Goal: Contribute content

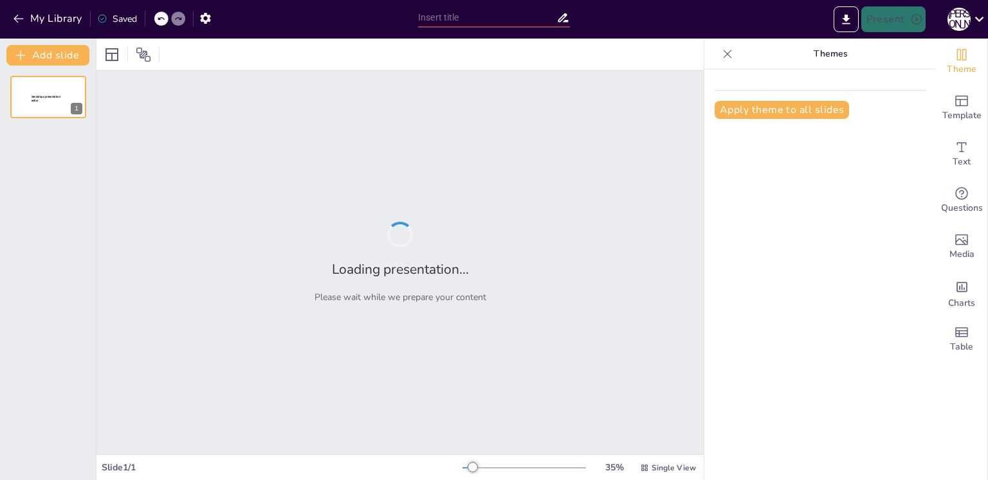
type input "Информационная безопасность: как защитить себя в цифровом мире"
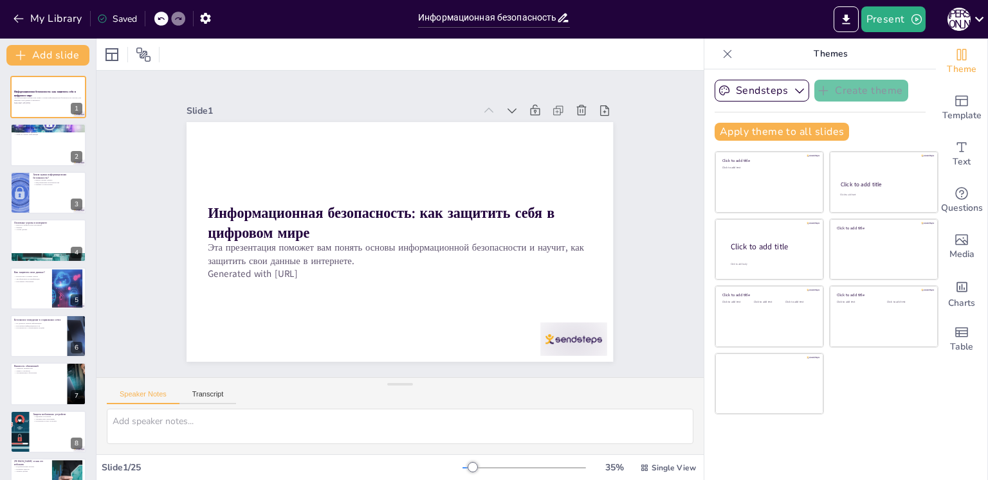
checkbox input "true"
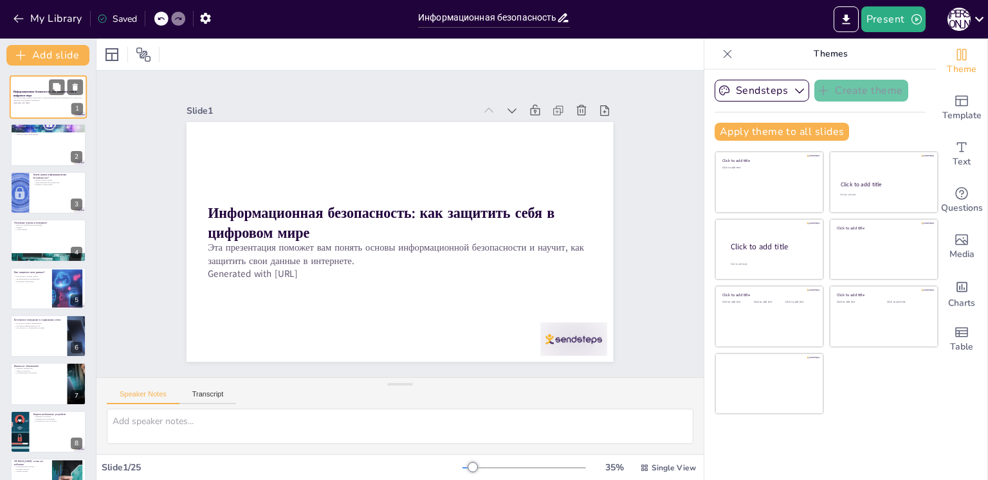
checkbox input "true"
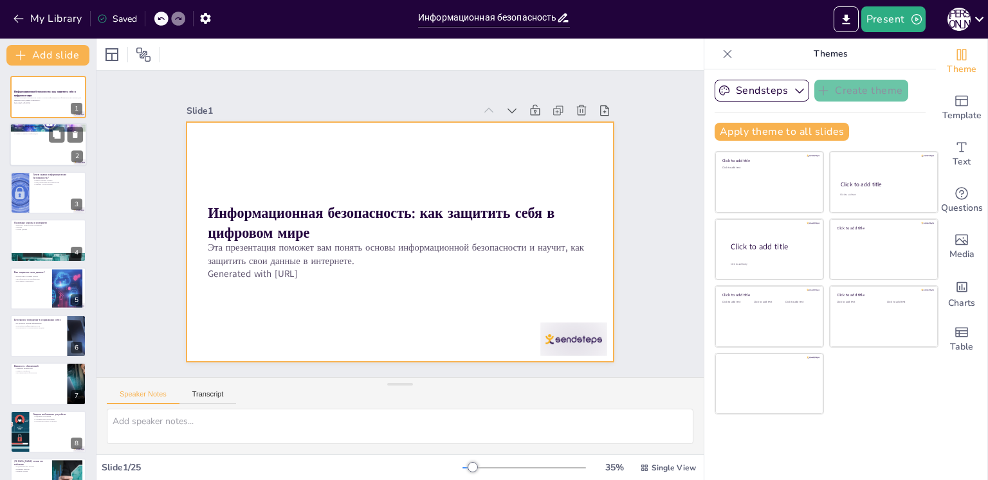
checkbox input "true"
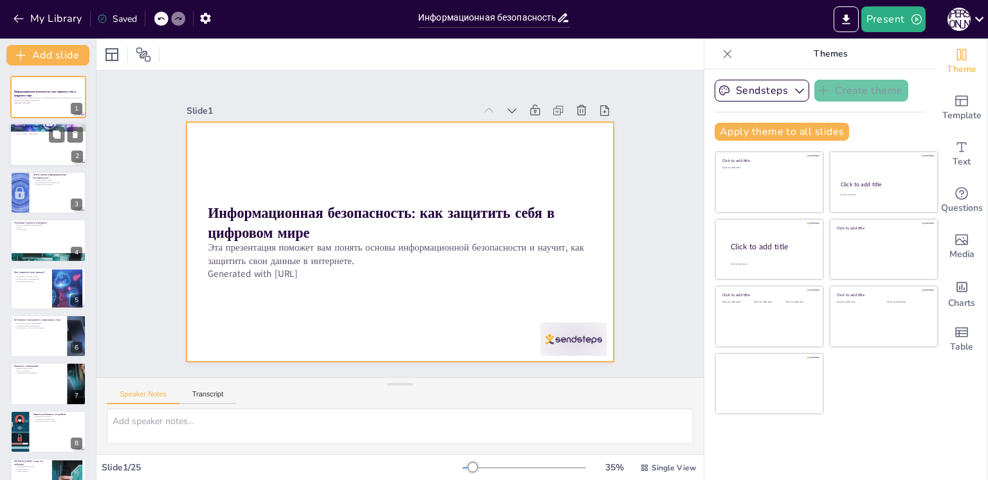
checkbox input "true"
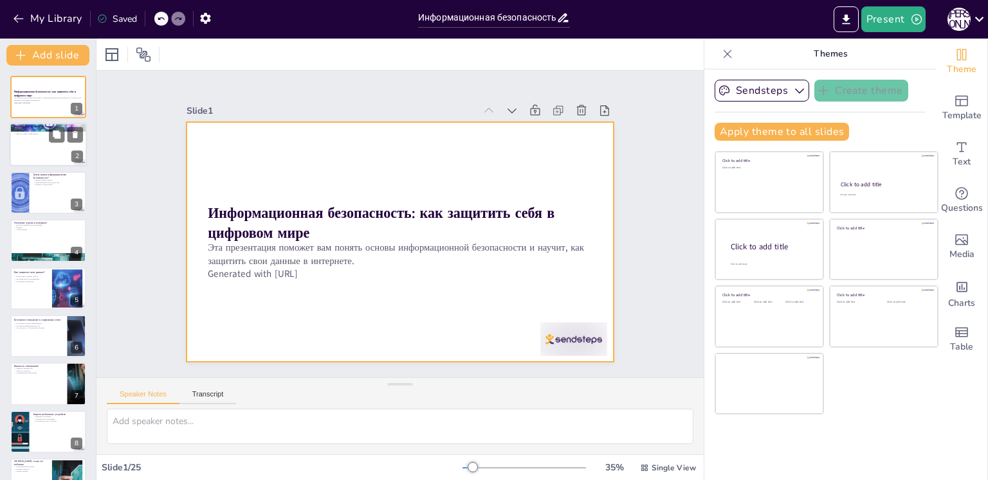
checkbox input "true"
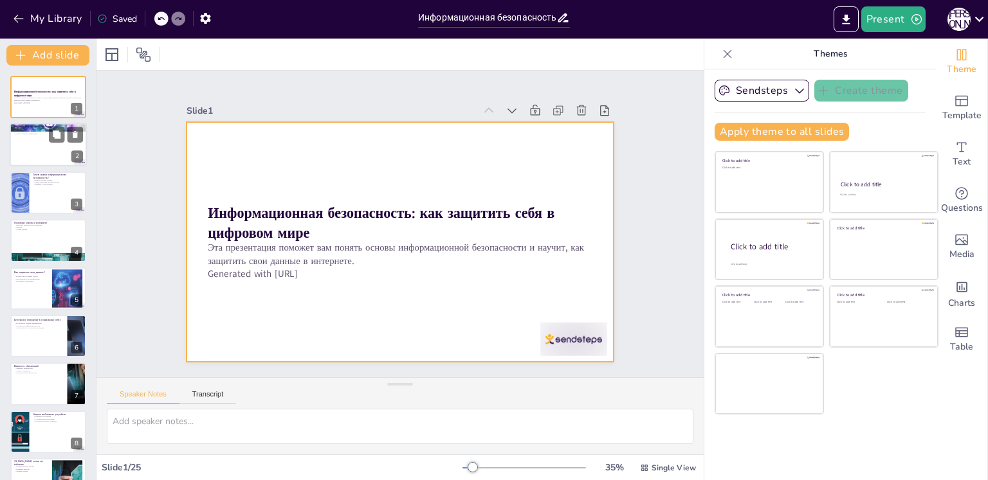
click at [35, 141] on div at bounding box center [48, 146] width 77 height 44
type textarea "Защита информации в цифровом мире становится все более актуальной. Мы должны ос…"
checkbox input "true"
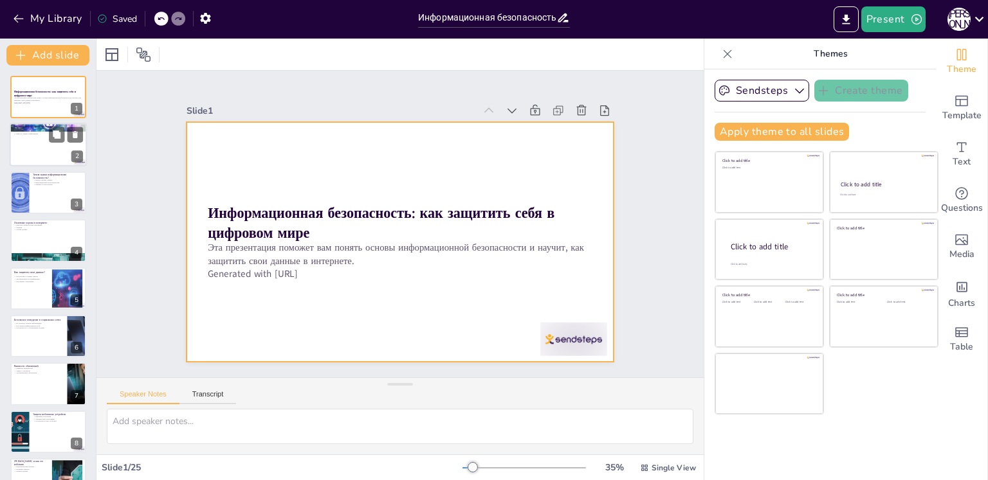
checkbox input "true"
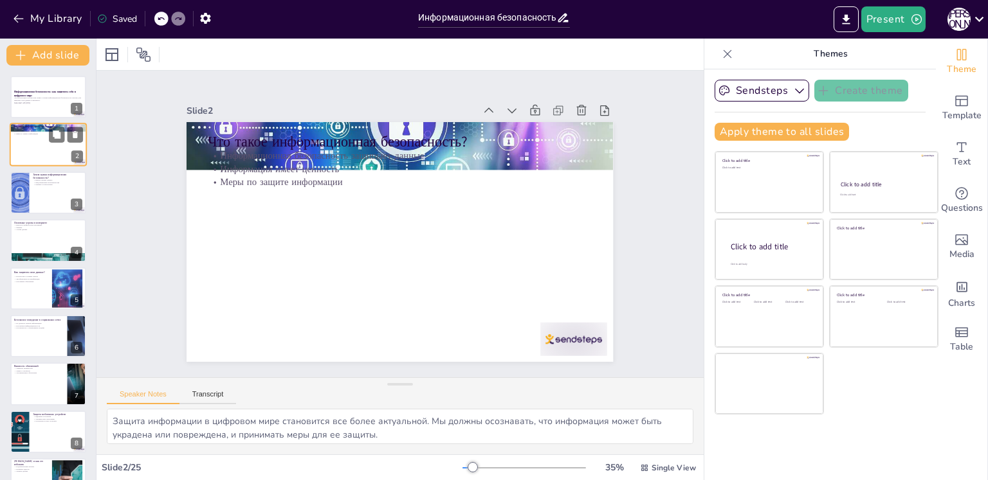
checkbox input "true"
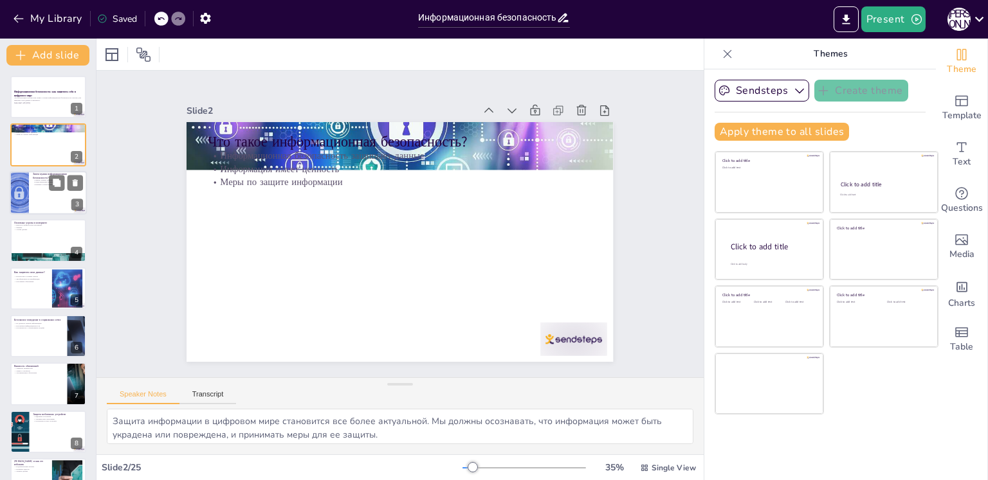
checkbox input "true"
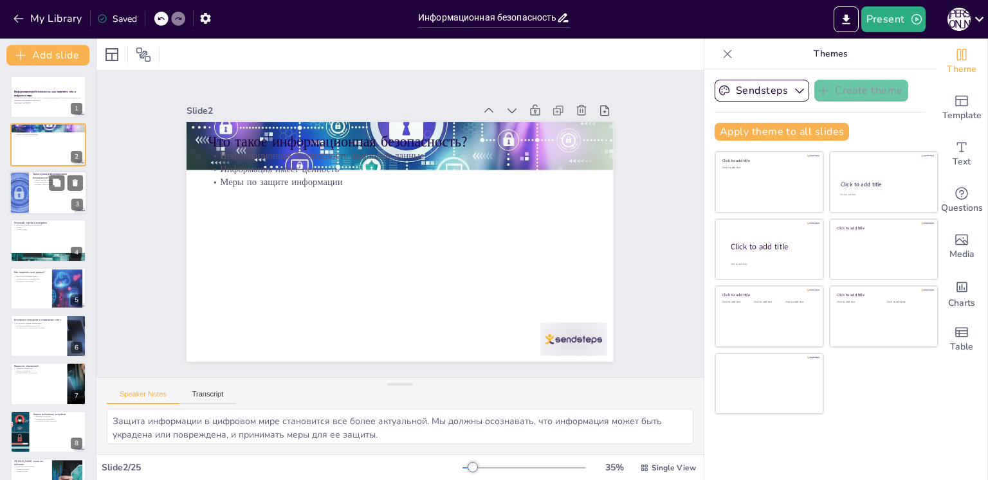
checkbox input "true"
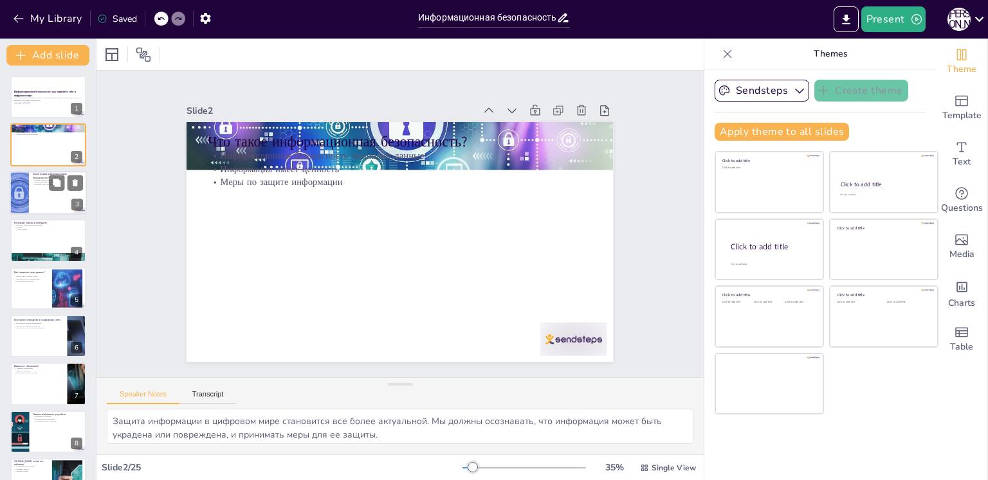
checkbox input "true"
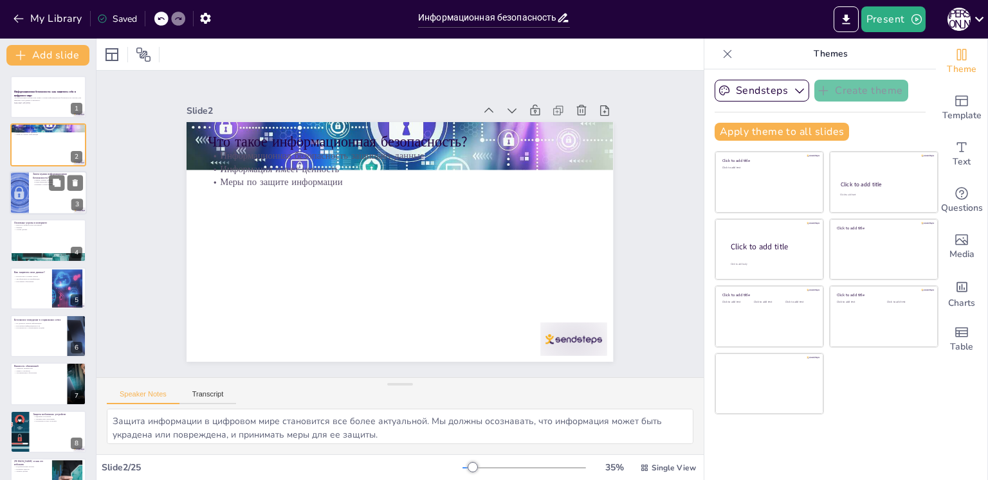
checkbox input "true"
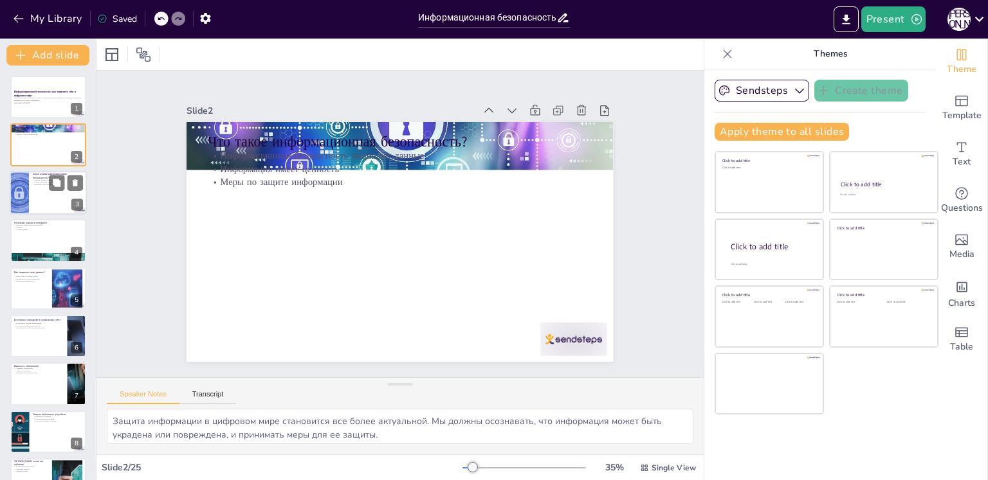
checkbox input "true"
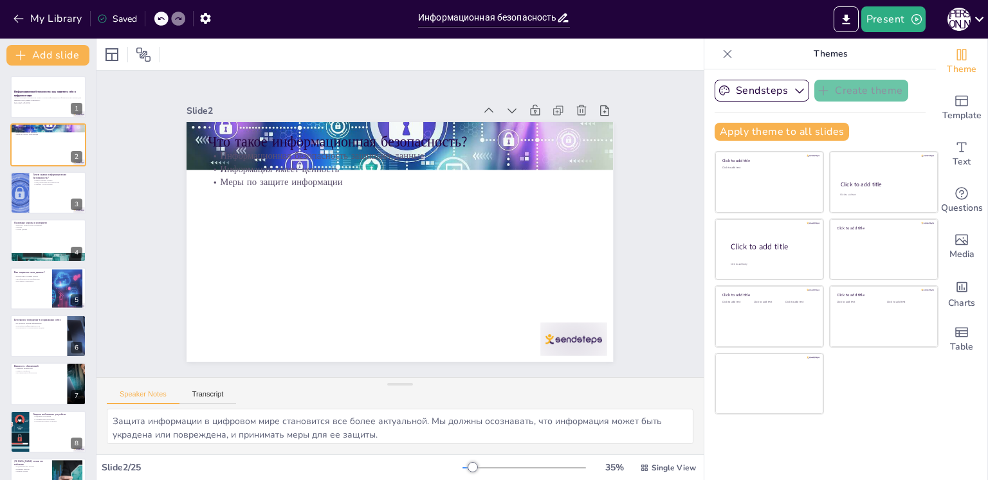
checkbox input "true"
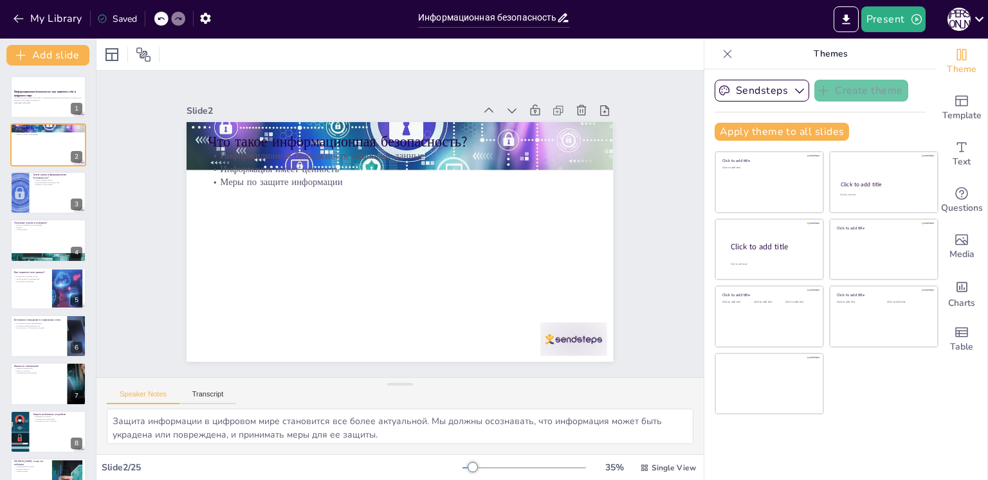
checkbox input "true"
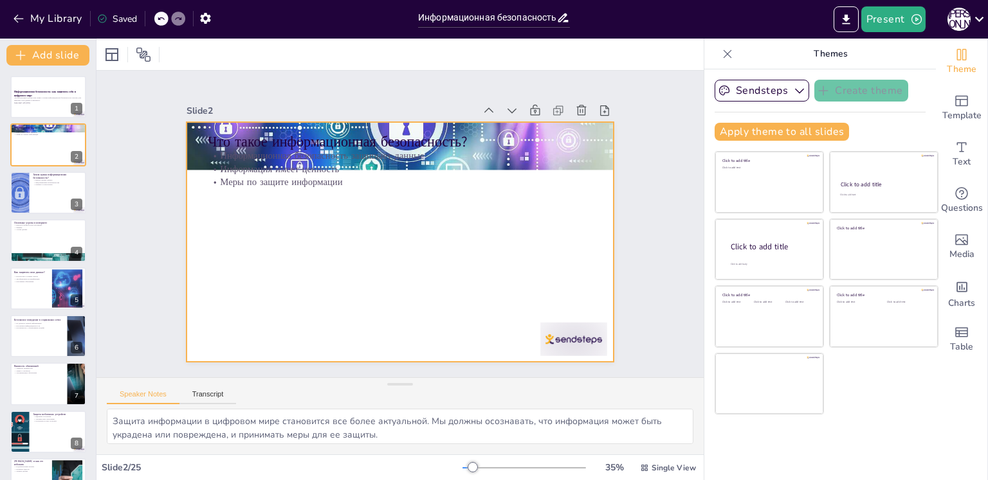
checkbox input "true"
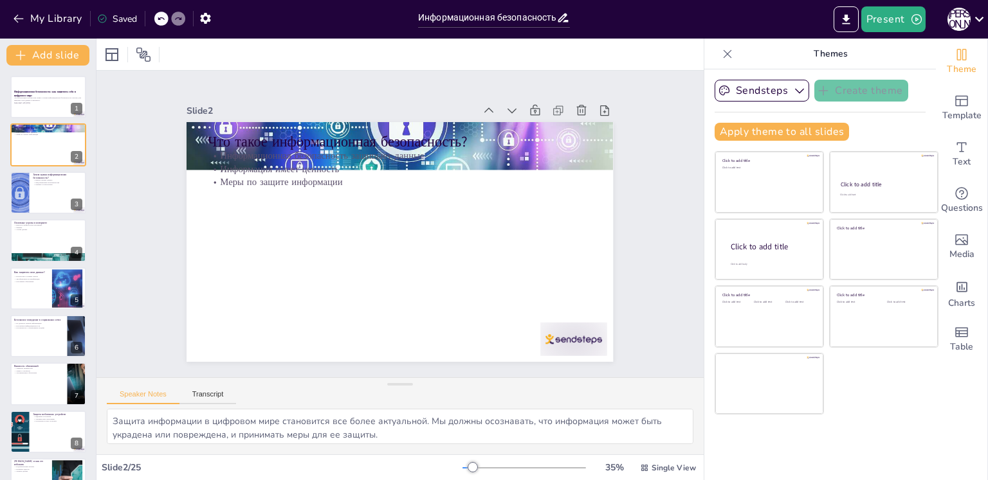
checkbox input "true"
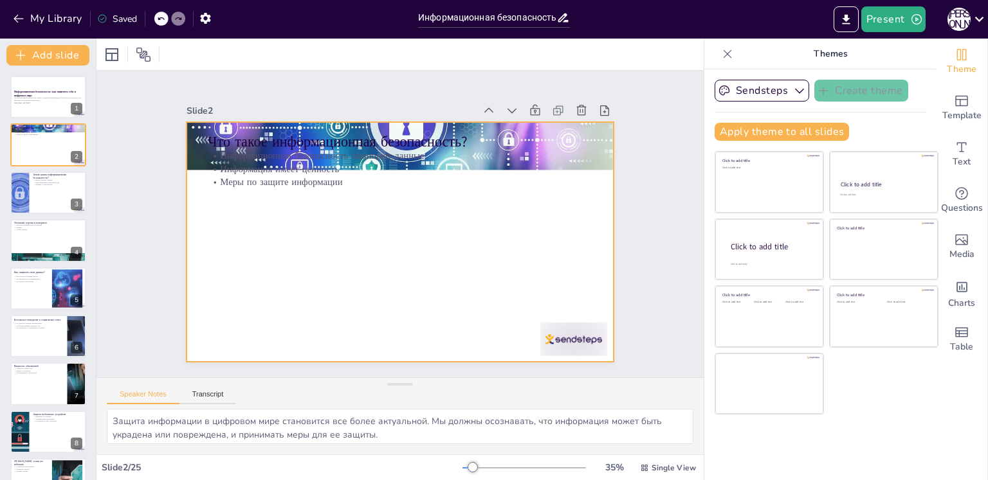
checkbox input "true"
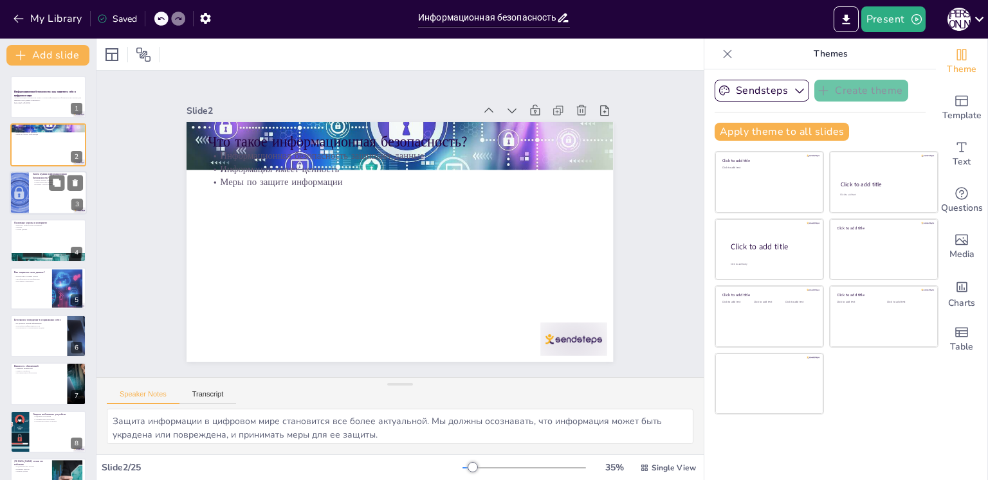
checkbox input "true"
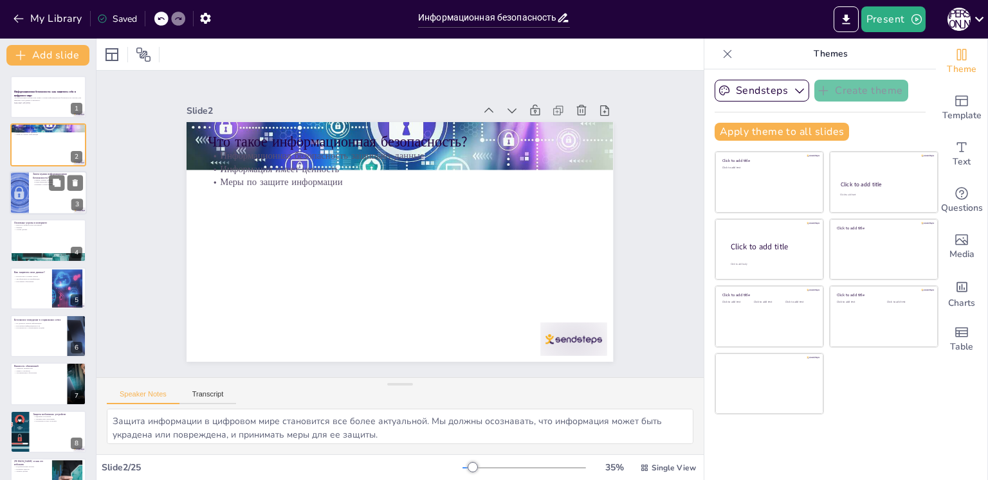
click at [62, 199] on div at bounding box center [48, 193] width 77 height 44
type textarea "Защита личных данных — это основная задача информационной безопасности. Мы долж…"
checkbox input "true"
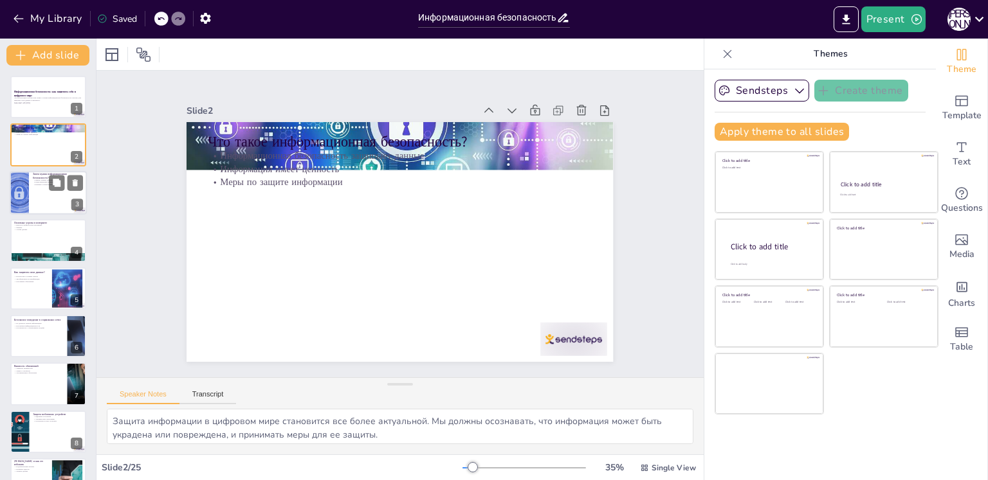
checkbox input "true"
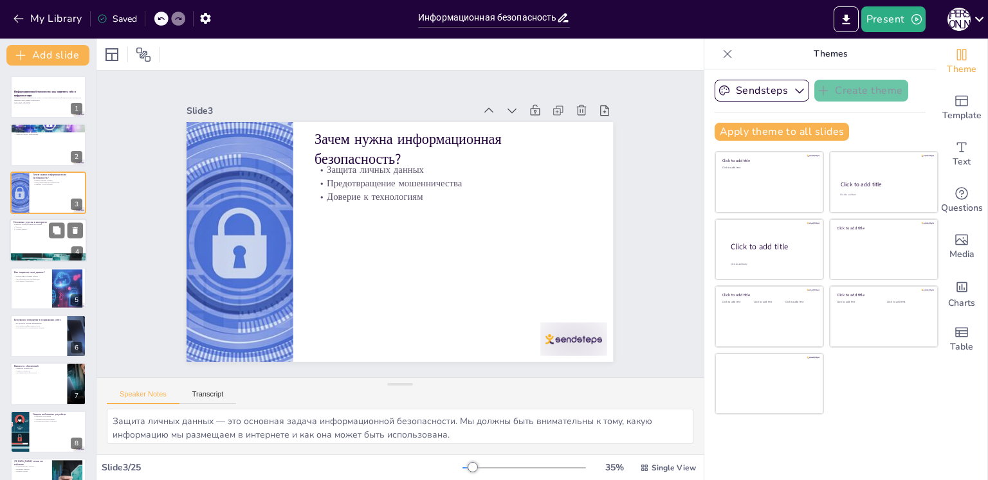
checkbox input "true"
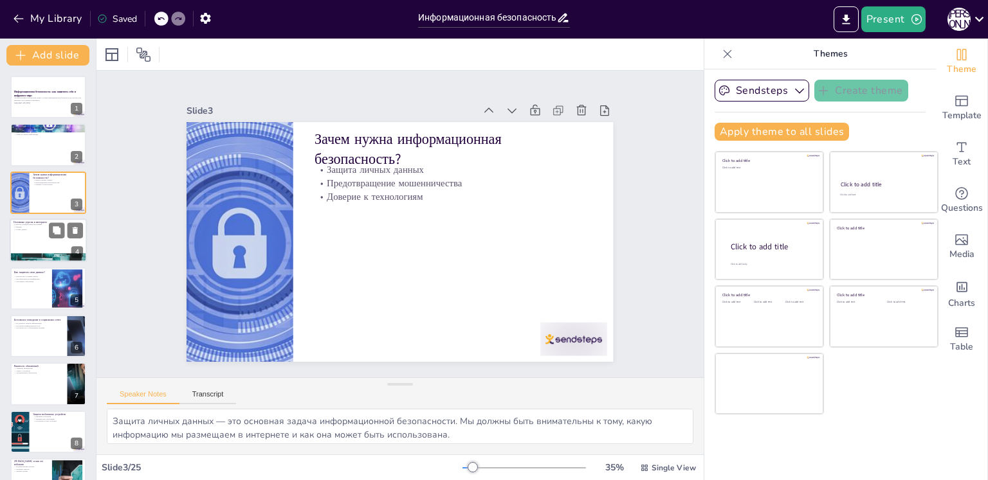
checkbox input "true"
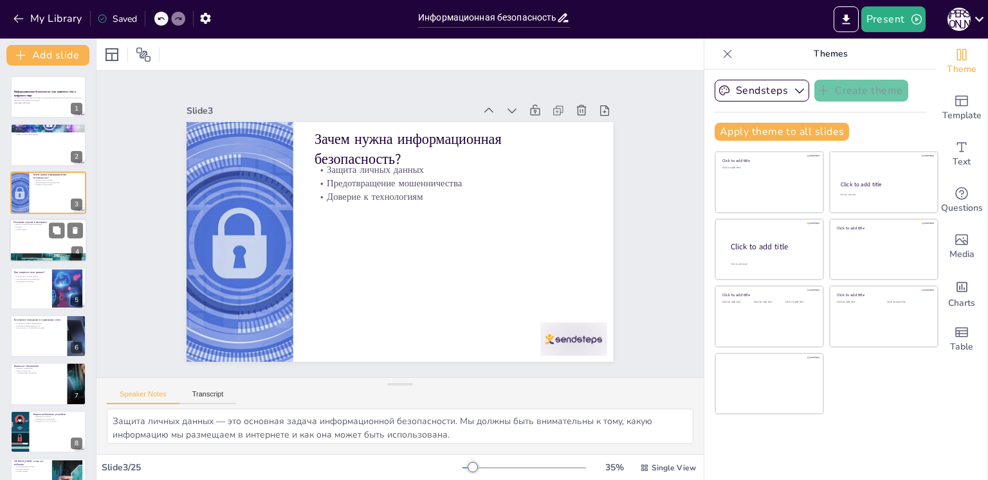
checkbox input "true"
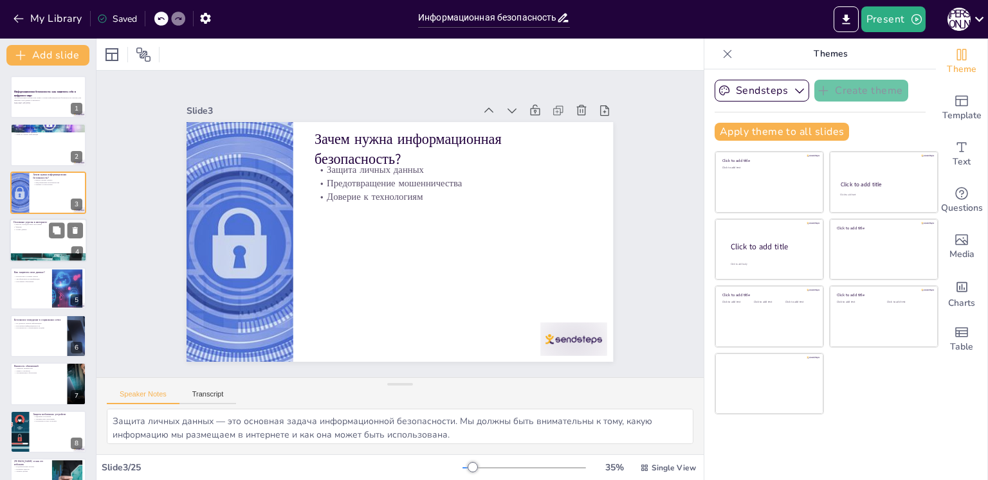
click at [32, 242] on div at bounding box center [48, 241] width 77 height 44
type textarea "Вирусы и вредоносные программы могут нанести серьезный ущерб вашему устройству.…"
checkbox input "true"
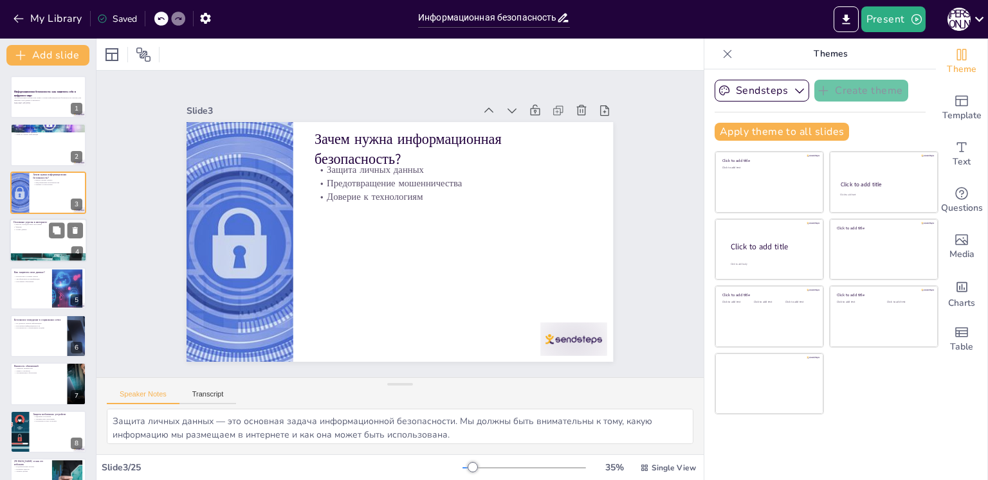
checkbox input "true"
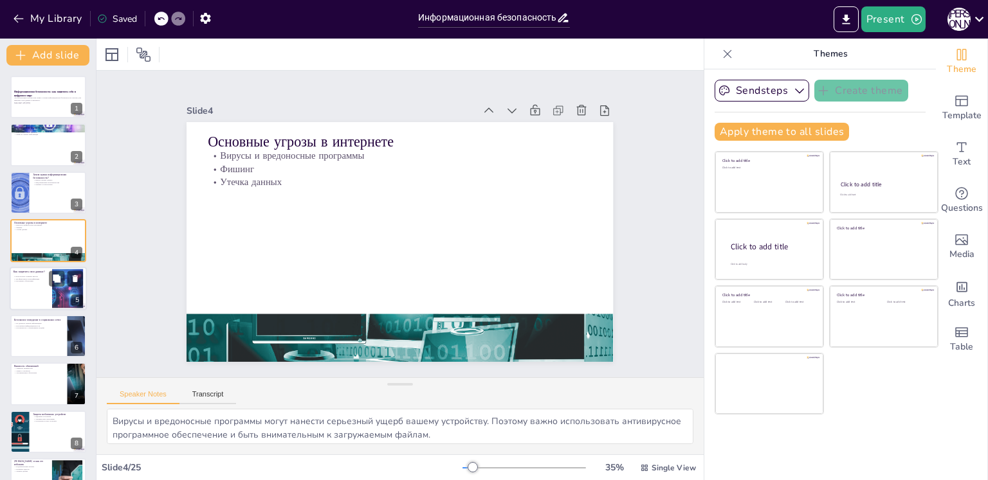
checkbox input "true"
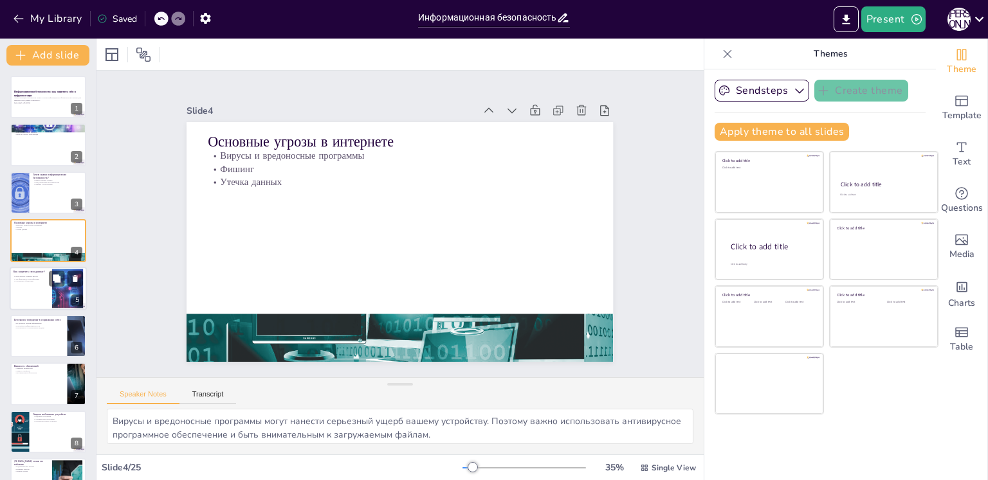
checkbox input "true"
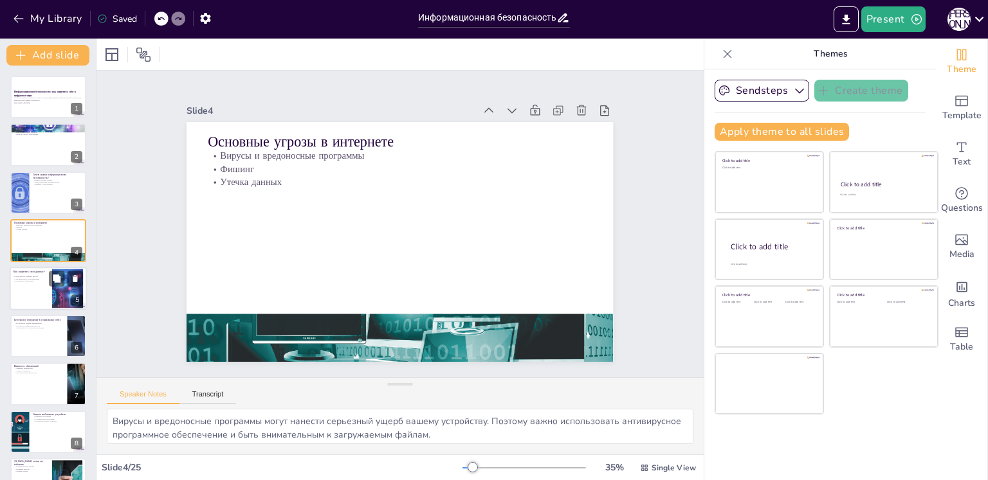
checkbox input "true"
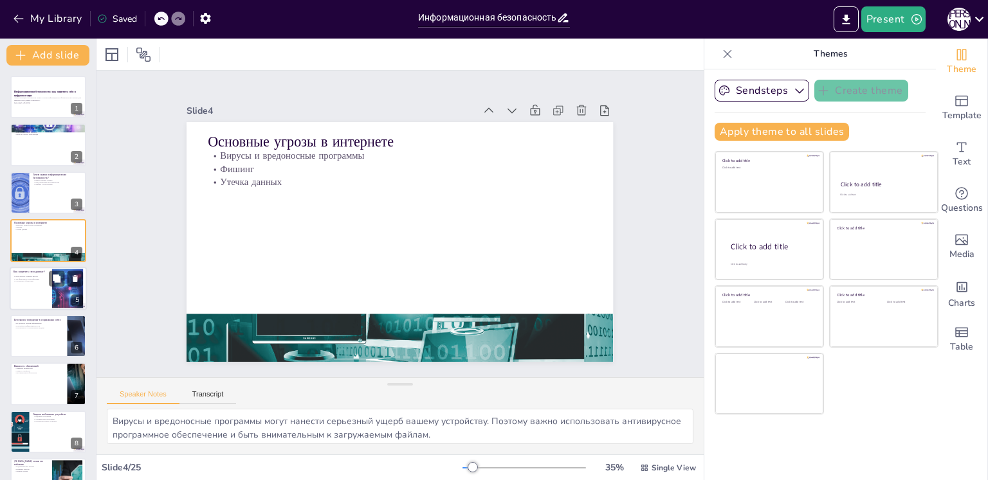
checkbox input "true"
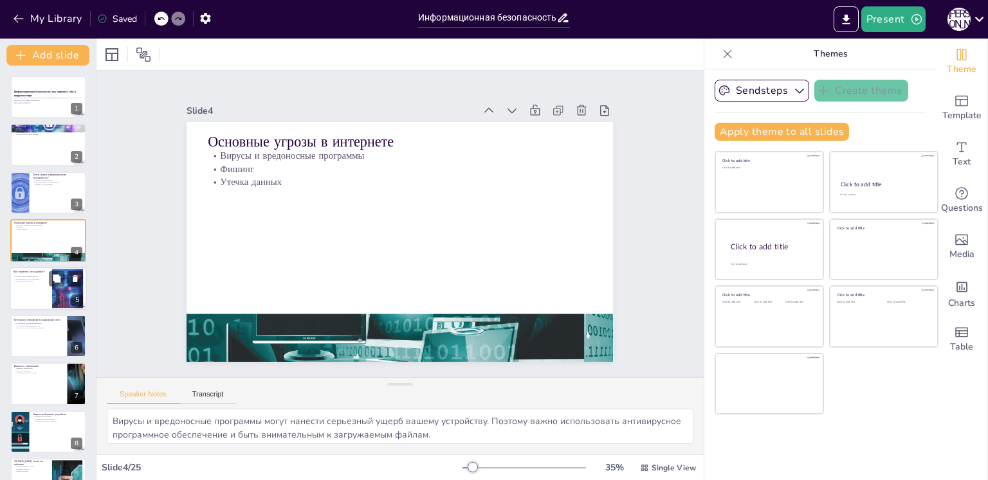
click at [43, 308] on div at bounding box center [48, 289] width 77 height 44
type textarea "Сложные пароли, содержащие буквы, цифры и символы, значительно сложнее угадать.…"
checkbox input "true"
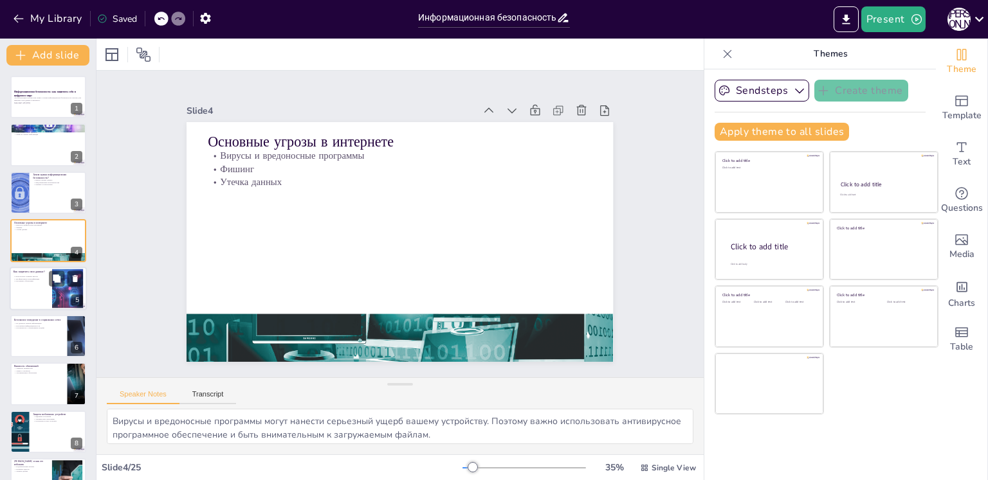
checkbox input "true"
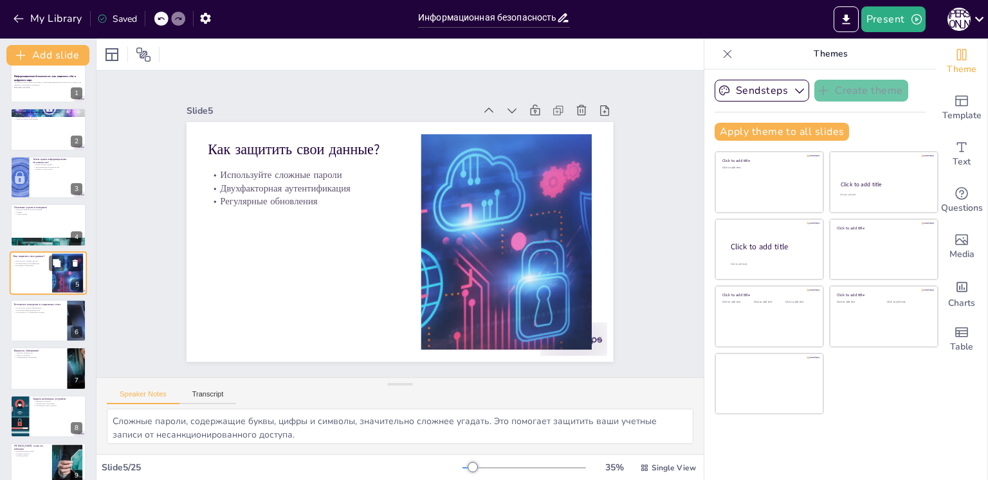
checkbox input "true"
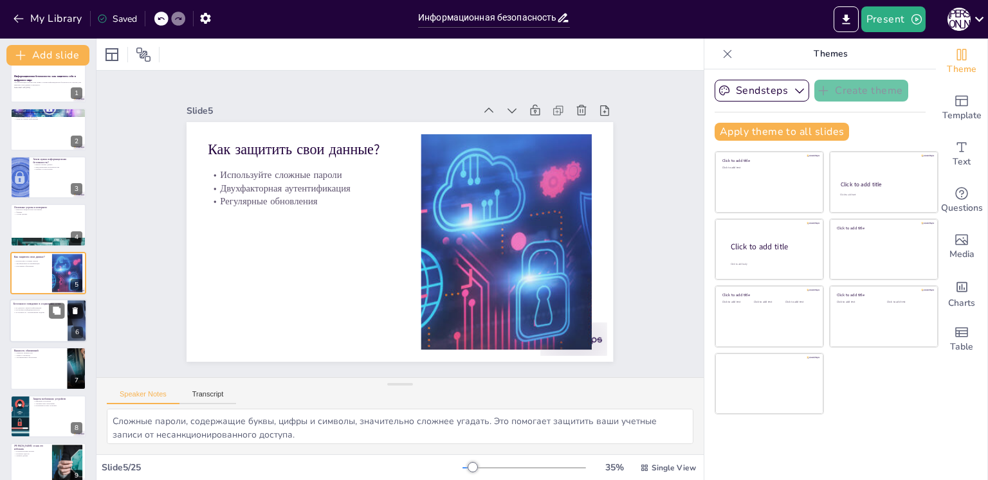
checkbox input "true"
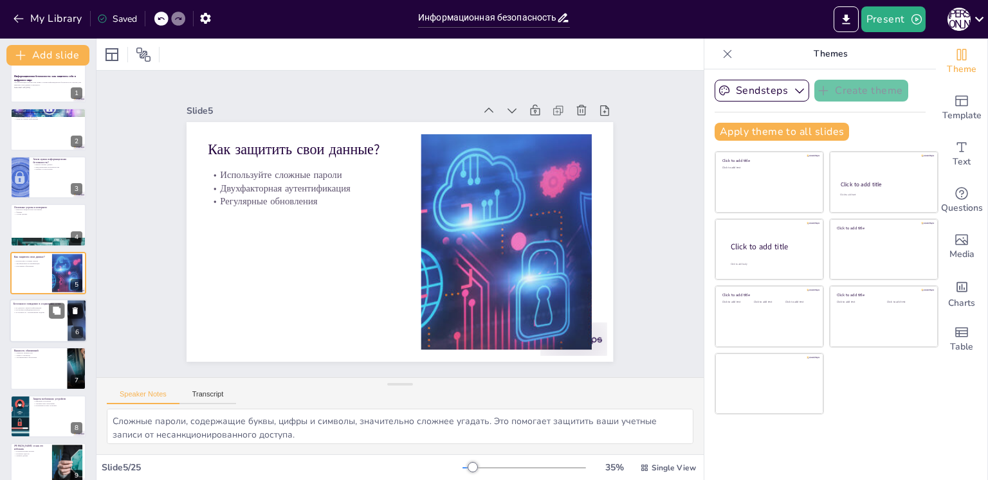
checkbox input "true"
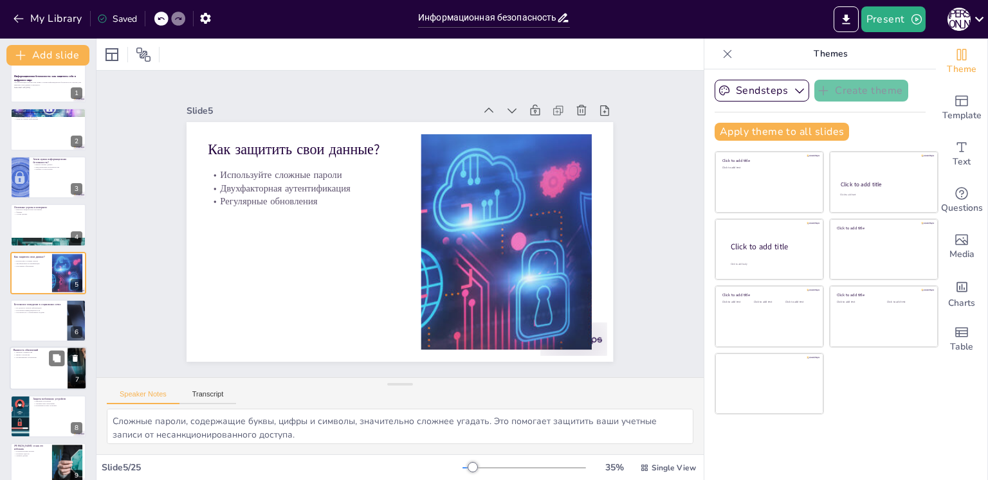
checkbox input "true"
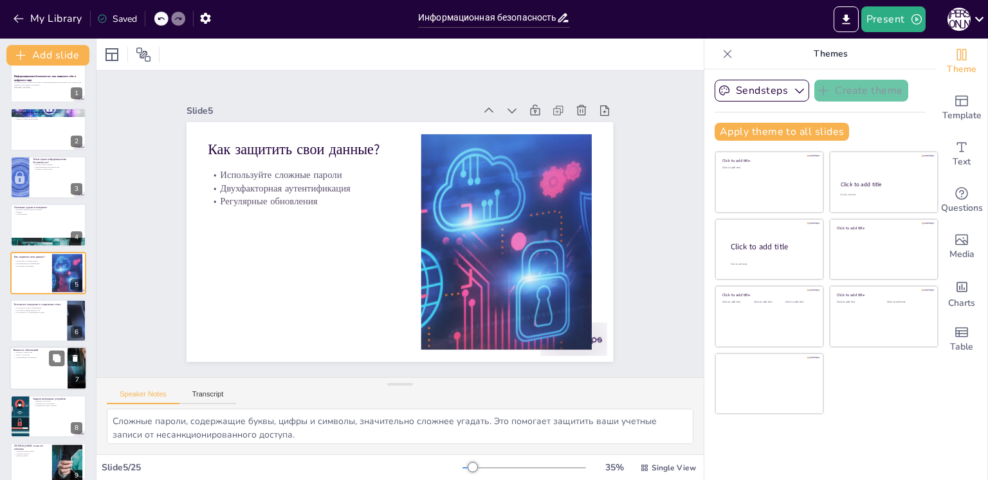
checkbox input "true"
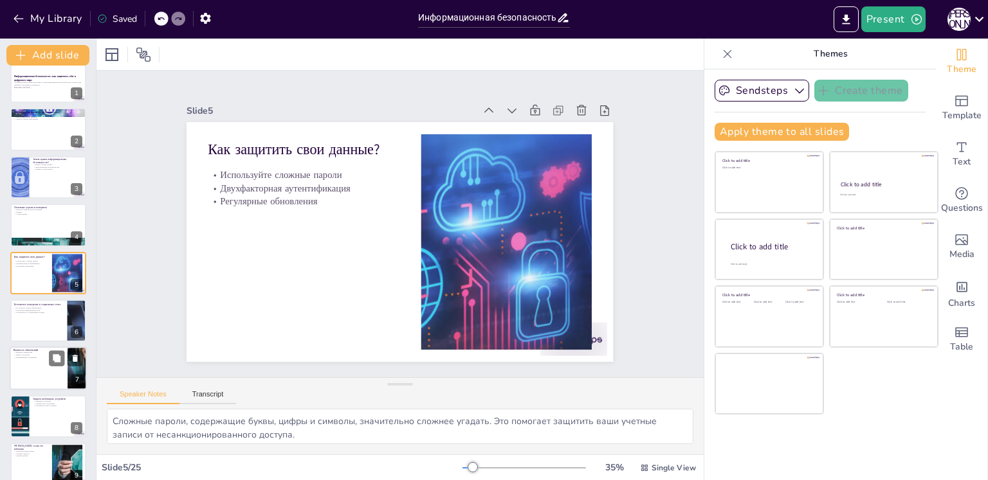
click at [33, 362] on div at bounding box center [48, 369] width 77 height 44
type textarea "Уязвимости в программном обеспечении могут быть использованы злоумышленниками д…"
checkbox input "true"
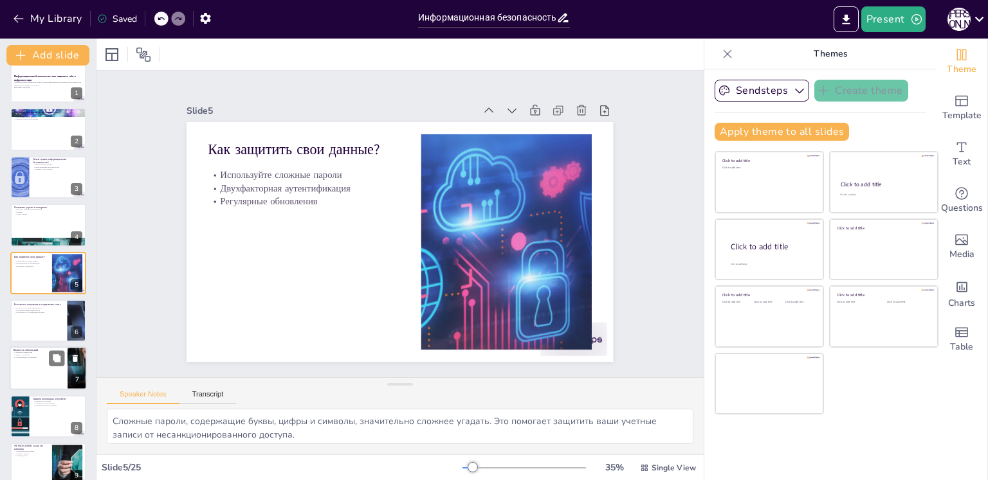
checkbox input "true"
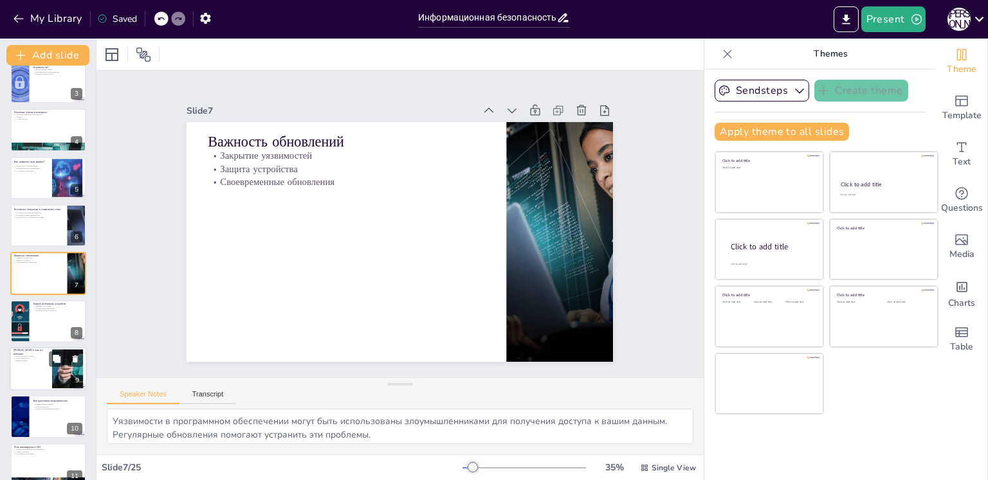
click at [35, 381] on div at bounding box center [48, 369] width 77 height 44
type textarea "Подозрительные письма могут содержать ссылки на вредоносные сайты. Будьте внима…"
checkbox input "true"
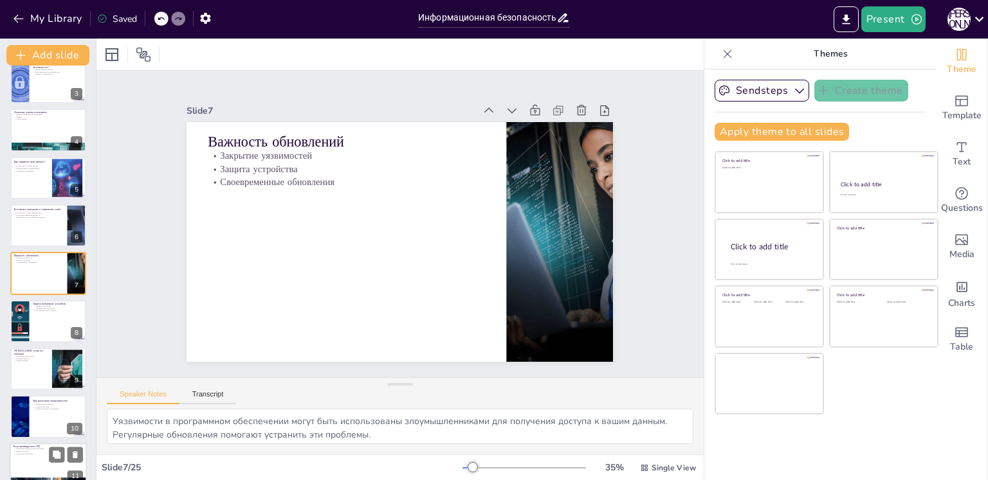
checkbox input "true"
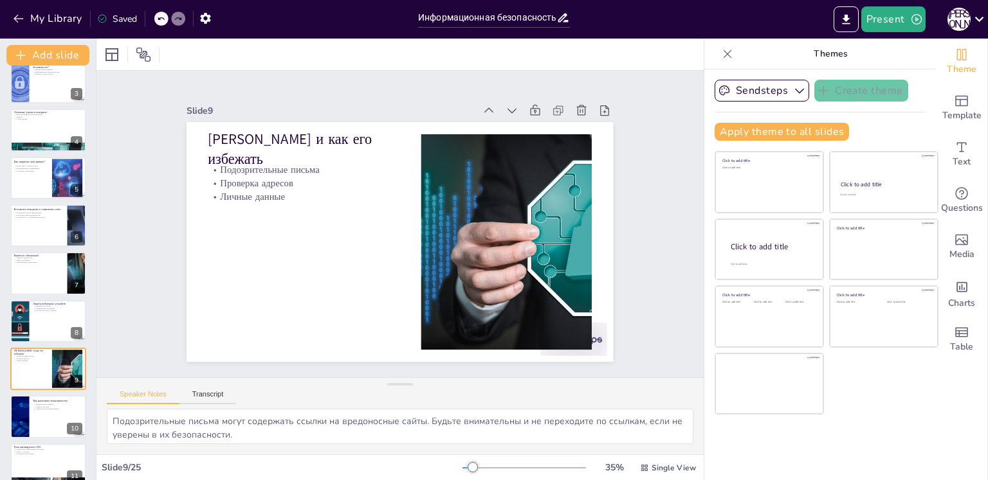
checkbox input "true"
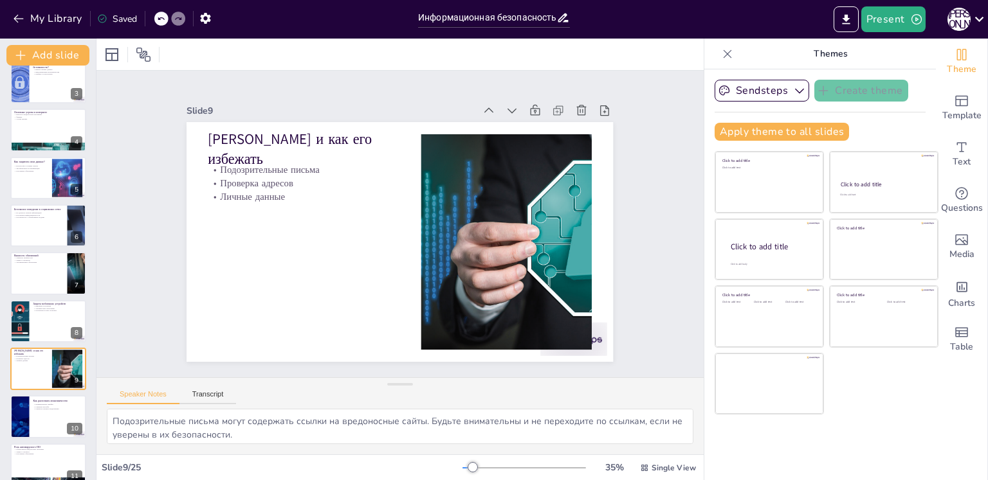
scroll to position [206, 0]
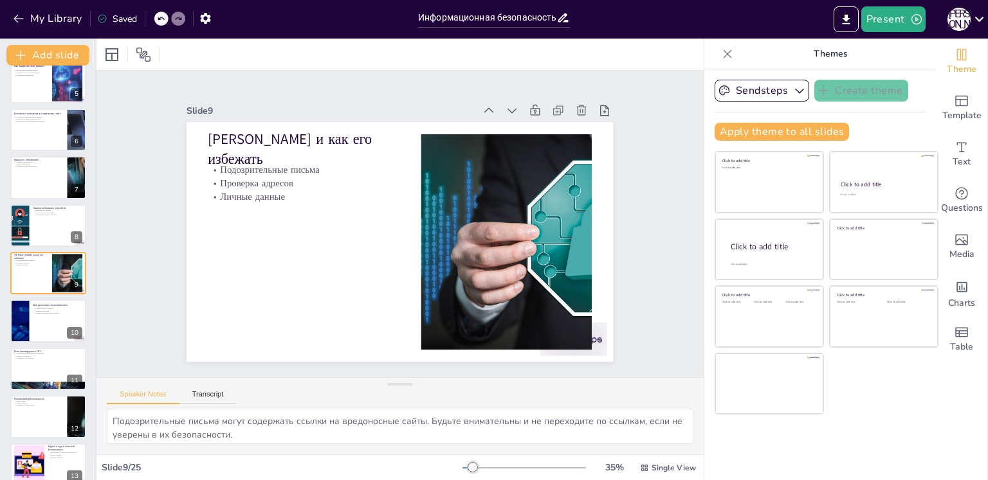
checkbox input "true"
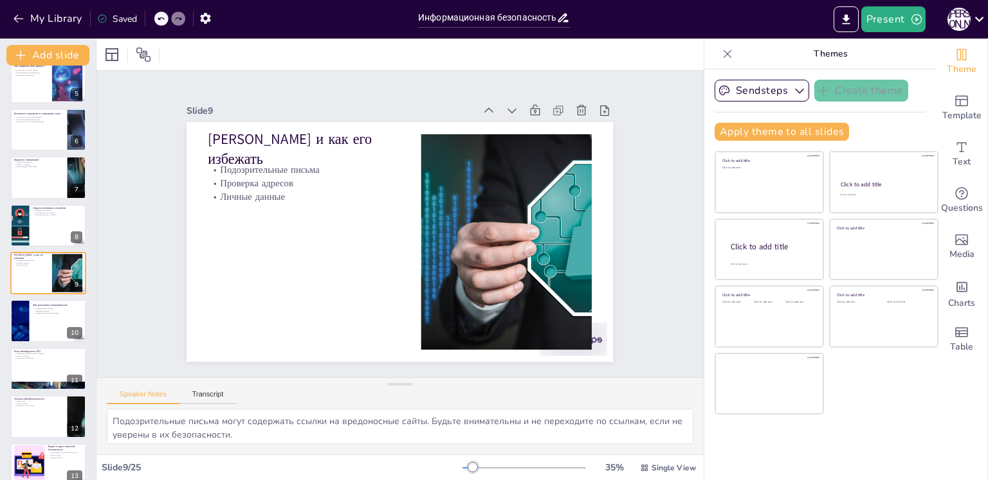
checkbox input "true"
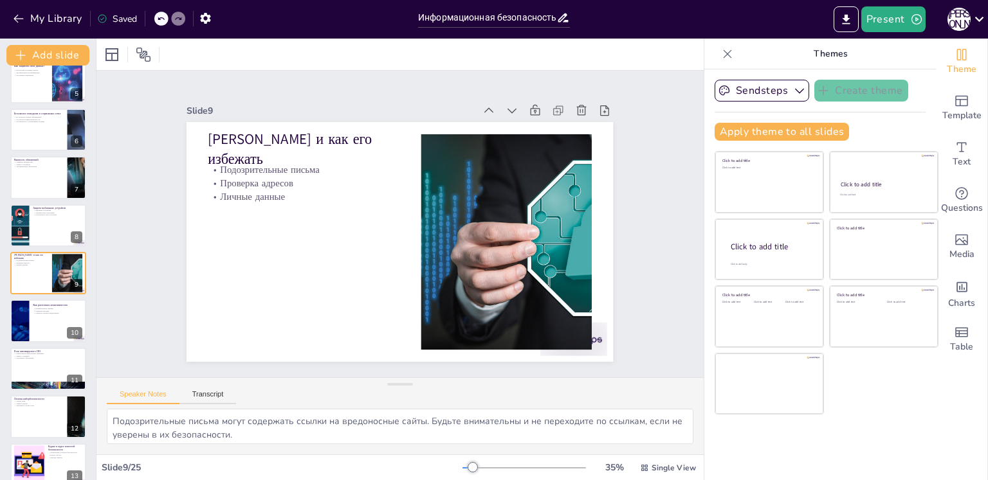
checkbox input "true"
